Goal: Task Accomplishment & Management: Manage account settings

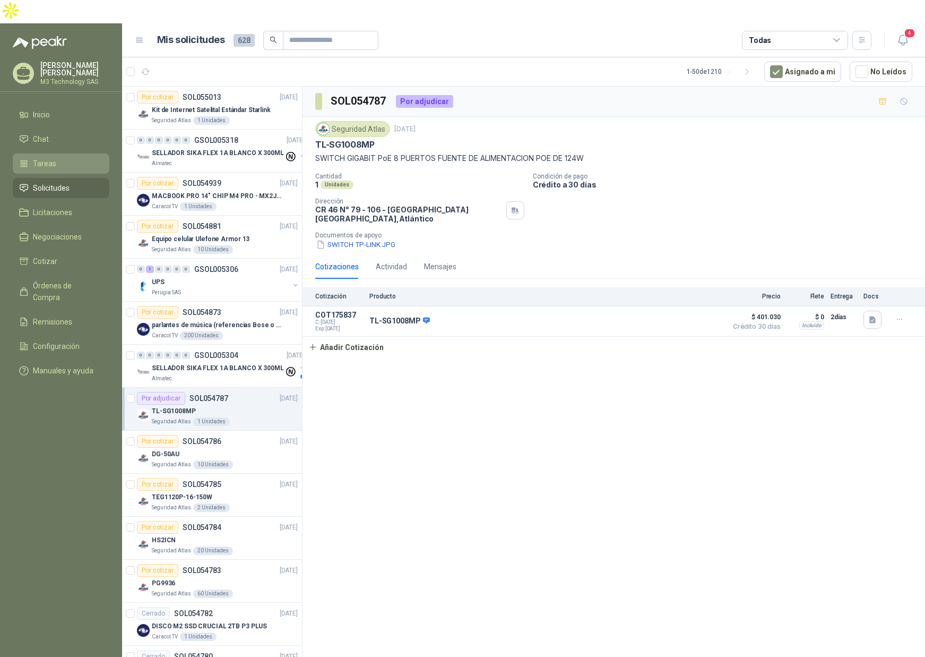
scroll to position [212, 0]
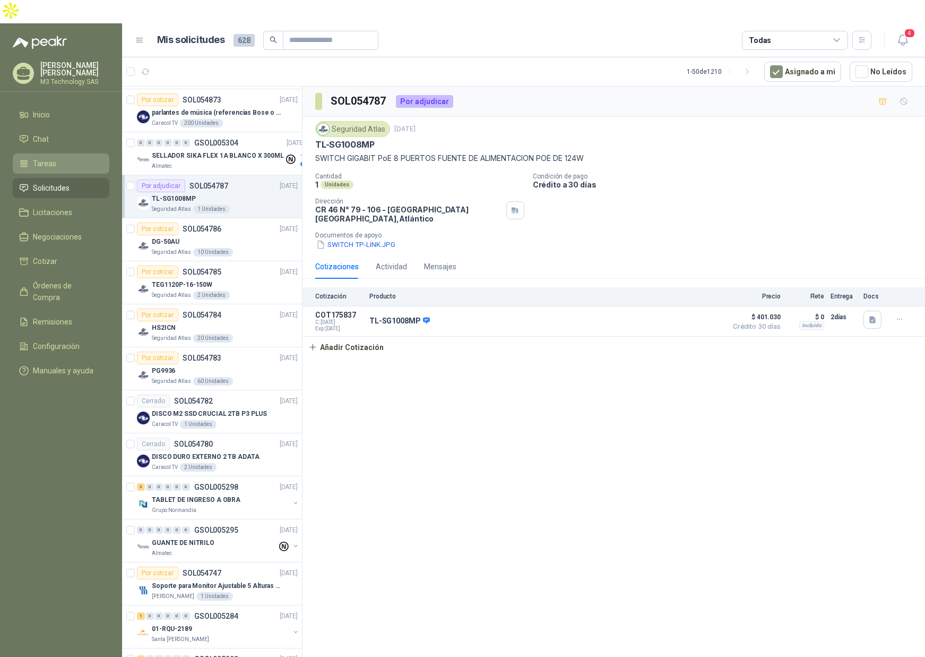
click at [54, 158] on span "Tareas" at bounding box center [44, 164] width 23 height 12
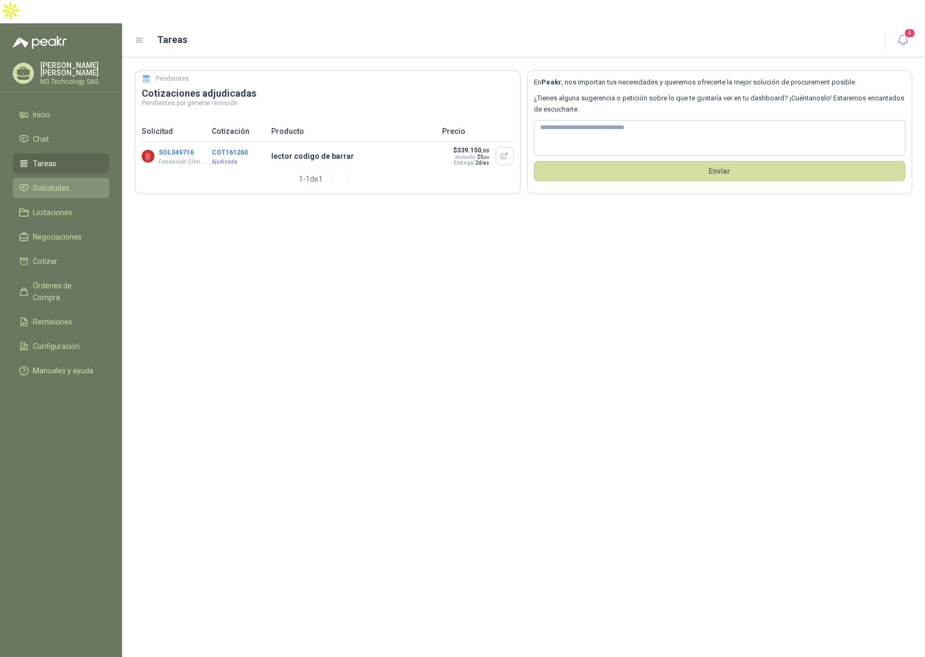
click at [59, 182] on span "Solicitudes" at bounding box center [51, 188] width 37 height 12
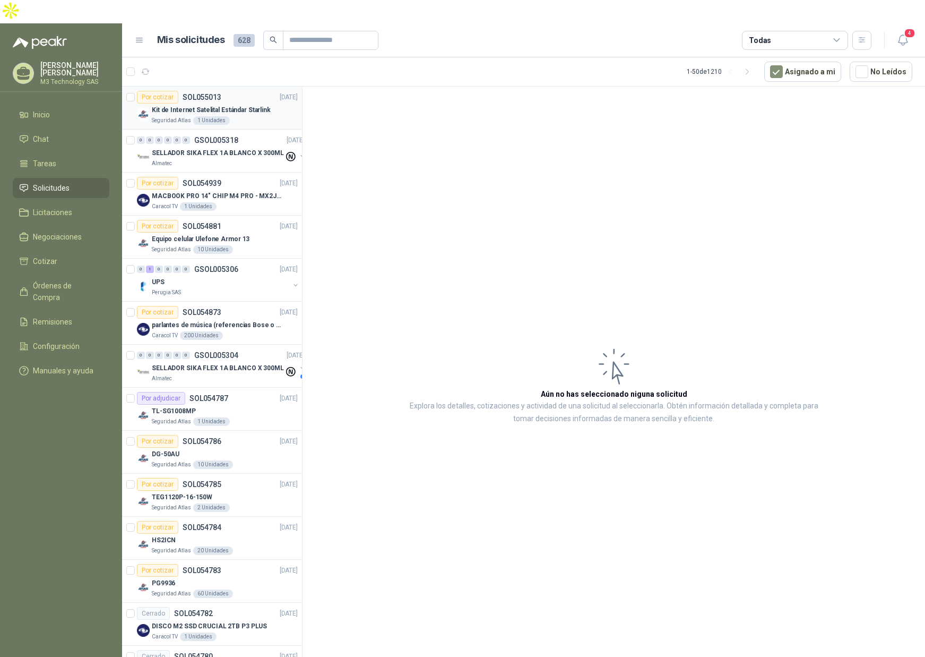
click at [256, 116] on div "Seguridad Atlas 1 Unidades" at bounding box center [225, 120] width 146 height 8
